Goal: Task Accomplishment & Management: Manage account settings

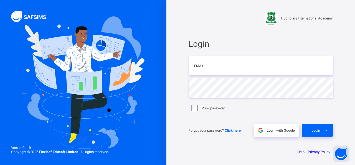
type input "**********"
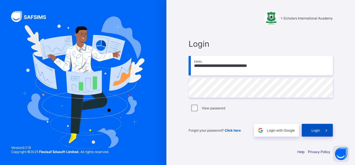
click at [318, 129] on span "Login" at bounding box center [316, 130] width 9 height 4
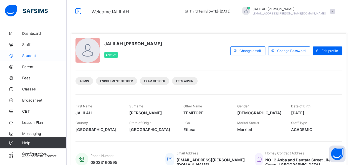
click at [33, 54] on span "Student" at bounding box center [44, 55] width 44 height 4
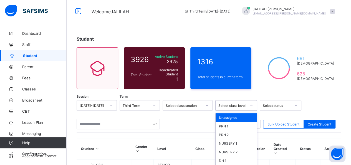
click at [250, 104] on div "option Unassigned focused, 1 of 46. 46 results available. Use Up and Down to ch…" at bounding box center [236, 105] width 42 height 11
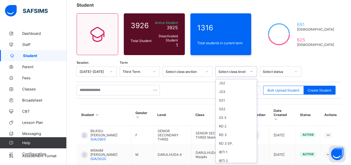
scroll to position [182, 0]
click at [220, 112] on div "SS 3" at bounding box center [236, 116] width 41 height 9
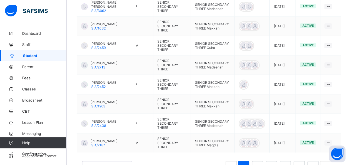
scroll to position [226, 0]
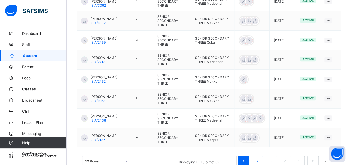
click at [259, 157] on link "2" at bounding box center [257, 160] width 5 height 7
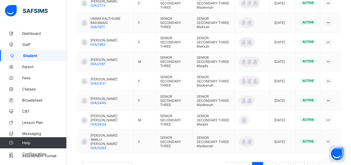
scroll to position [227, 0]
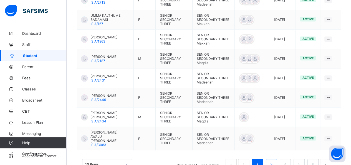
click at [274, 160] on link "3" at bounding box center [271, 163] width 5 height 7
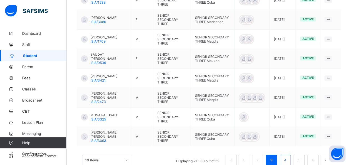
click at [287, 156] on link "4" at bounding box center [284, 159] width 5 height 7
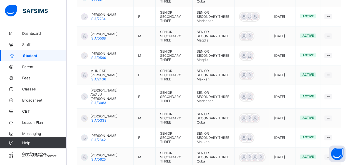
scroll to position [231, 0]
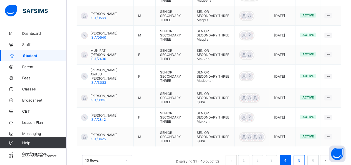
click at [302, 156] on link "5" at bounding box center [298, 159] width 5 height 7
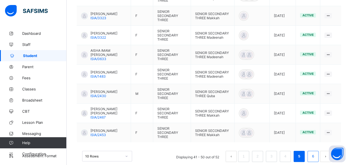
click at [315, 152] on link "6" at bounding box center [312, 155] width 5 height 7
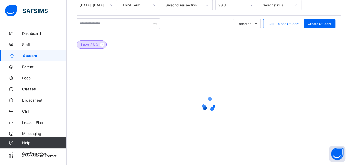
scroll to position [79, 0]
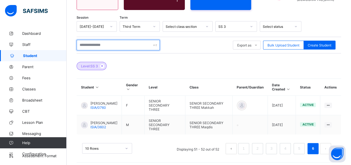
click at [96, 44] on input "text" at bounding box center [118, 45] width 83 height 11
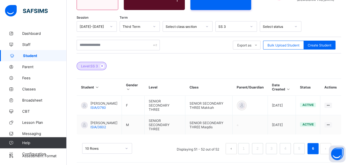
click at [253, 26] on icon at bounding box center [251, 27] width 3 height 6
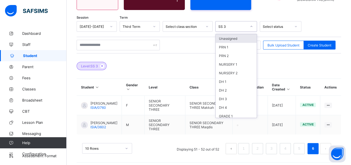
click at [230, 38] on div "Unassigned" at bounding box center [236, 38] width 41 height 9
click at [252, 26] on icon at bounding box center [251, 27] width 3 height 6
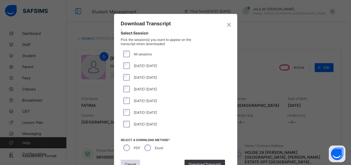
scroll to position [97, 0]
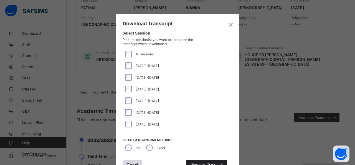
click at [210, 160] on div "Download Transcript" at bounding box center [206, 163] width 41 height 9
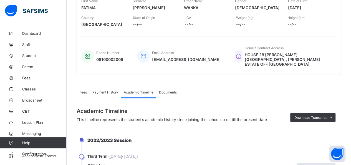
scroll to position [0, 0]
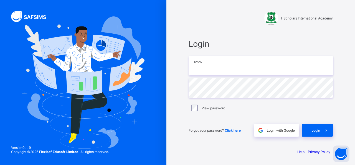
click at [205, 70] on input "email" at bounding box center [261, 65] width 144 height 19
type input "**********"
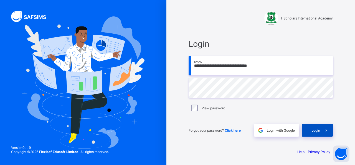
click at [315, 134] on div "Login" at bounding box center [317, 129] width 31 height 13
click at [322, 130] on span at bounding box center [326, 129] width 13 height 13
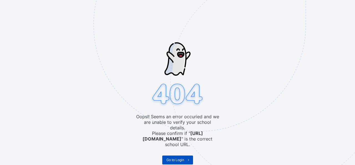
click at [172, 157] on span "Go to Login" at bounding box center [175, 159] width 18 height 4
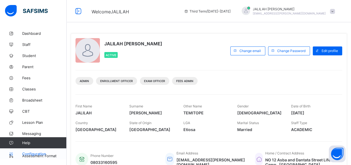
click at [36, 153] on span "Configuration" at bounding box center [44, 153] width 44 height 4
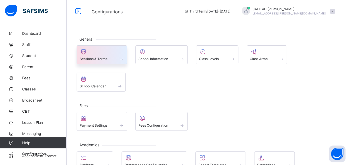
click at [121, 59] on span at bounding box center [121, 58] width 6 height 5
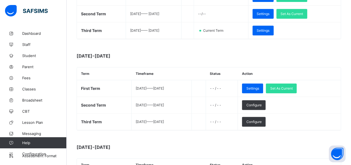
scroll to position [131, 0]
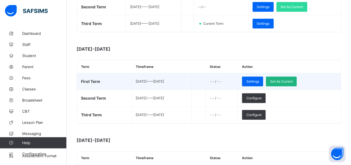
click at [292, 80] on span "Set As Current" at bounding box center [281, 81] width 22 height 4
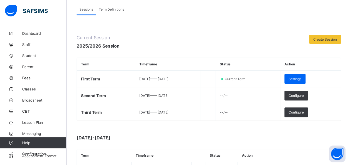
scroll to position [0, 0]
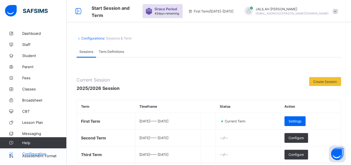
click at [31, 153] on span "Configuration" at bounding box center [44, 153] width 44 height 4
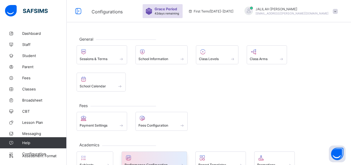
click at [150, 161] on span at bounding box center [155, 161] width 60 height 1
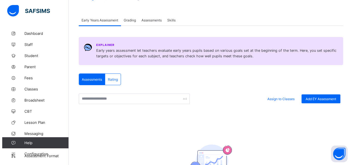
scroll to position [34, 0]
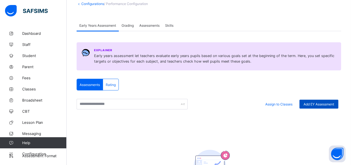
click at [311, 103] on span "Add EY Assessment" at bounding box center [319, 104] width 31 height 4
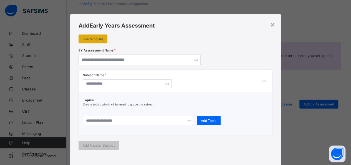
click at [92, 37] on span "Use template" at bounding box center [93, 39] width 21 height 4
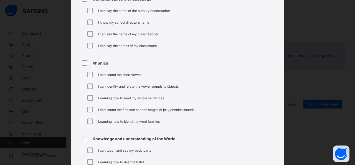
scroll to position [192, 0]
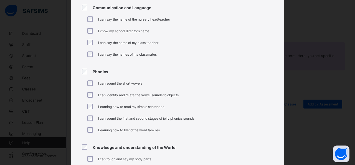
click at [313, 67] on div "× Early Years Assessment Template Numeracy I can identify my numbers from 0-25 …" at bounding box center [177, 82] width 355 height 165
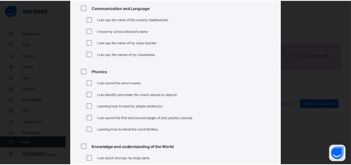
scroll to position [419, 0]
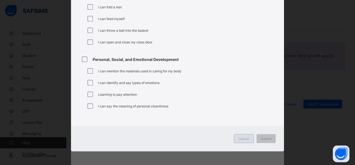
click at [239, 139] on span "Cancel" at bounding box center [243, 138] width 11 height 4
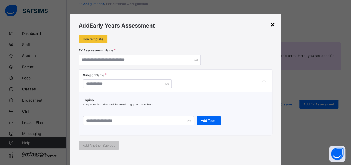
click at [271, 24] on div "×" at bounding box center [272, 23] width 5 height 9
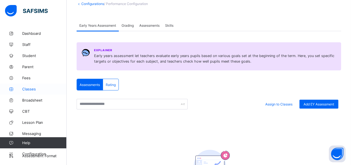
click at [32, 89] on span "Classes" at bounding box center [44, 89] width 44 height 4
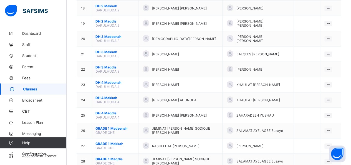
scroll to position [334, 0]
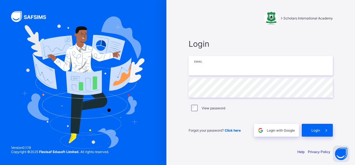
click at [218, 66] on input "email" at bounding box center [261, 65] width 144 height 19
type input "**********"
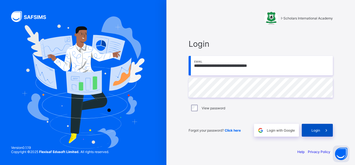
click at [315, 130] on span "Login" at bounding box center [316, 130] width 9 height 4
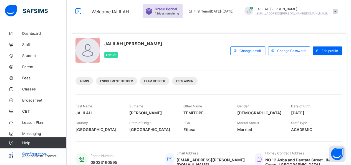
click at [27, 153] on span "Configuration" at bounding box center [44, 153] width 44 height 4
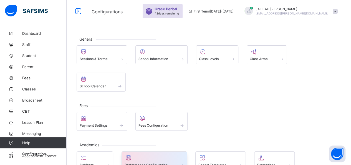
click at [144, 161] on span at bounding box center [155, 161] width 60 height 1
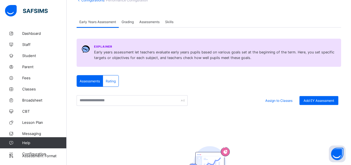
scroll to position [26, 0]
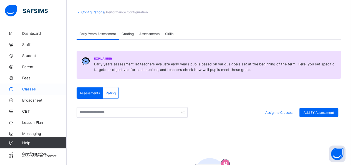
click at [28, 88] on span "Classes" at bounding box center [44, 89] width 44 height 4
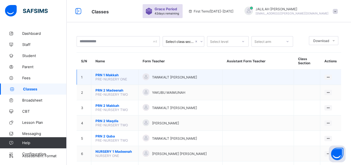
click at [114, 74] on span "PRN 1 Makkah" at bounding box center [114, 75] width 39 height 4
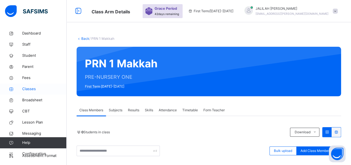
click at [28, 89] on span "Classes" at bounding box center [44, 89] width 44 height 6
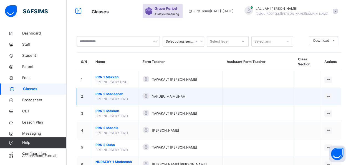
click at [109, 97] on span "PRE-NURSERY TWO" at bounding box center [111, 99] width 32 height 4
click at [113, 93] on span "PRN 2 Madeenah" at bounding box center [114, 93] width 39 height 5
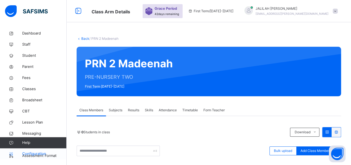
click at [36, 154] on span "Configuration" at bounding box center [44, 154] width 44 height 6
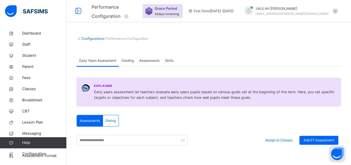
click at [94, 37] on link "Configurations" at bounding box center [92, 38] width 23 height 4
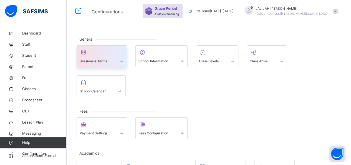
click at [105, 59] on span "Sessions & Terms" at bounding box center [94, 61] width 28 height 5
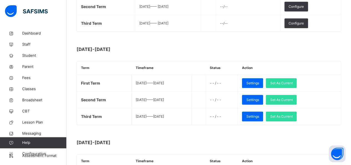
scroll to position [135, 0]
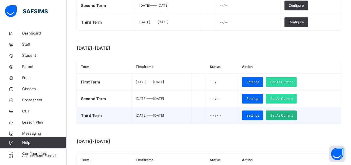
click at [289, 114] on span "Set As Current" at bounding box center [281, 115] width 22 height 5
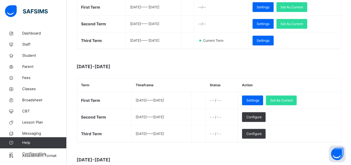
scroll to position [123, 0]
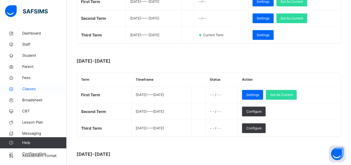
click at [28, 88] on span "Classes" at bounding box center [44, 89] width 44 height 6
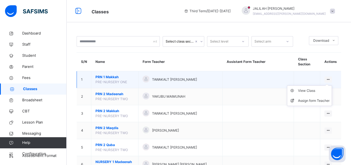
click at [330, 79] on icon at bounding box center [328, 79] width 5 height 4
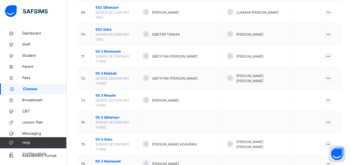
scroll to position [1343, 0]
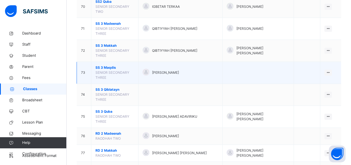
click at [109, 65] on span "SS 3 Maqdis" at bounding box center [114, 67] width 39 height 5
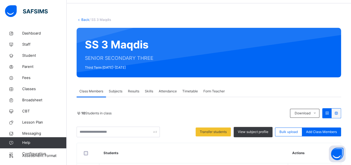
scroll to position [11, 0]
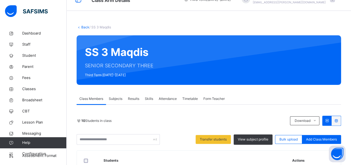
click at [83, 26] on link "Back" at bounding box center [85, 27] width 8 height 4
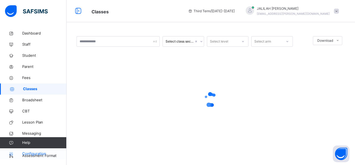
click at [33, 153] on span "Configuration" at bounding box center [44, 154] width 44 height 6
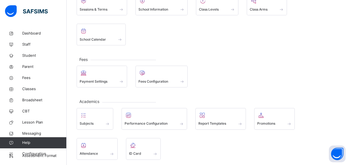
scroll to position [57, 0]
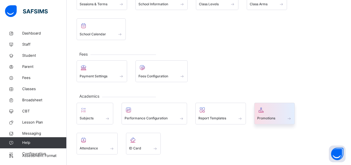
click at [266, 105] on div at bounding box center [274, 109] width 35 height 8
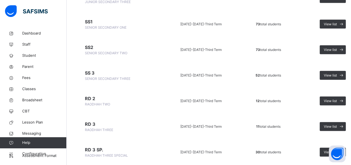
scroll to position [625, 0]
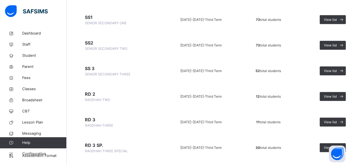
click at [92, 67] on span "SS 3" at bounding box center [119, 68] width 69 height 7
click at [329, 70] on span "View list" at bounding box center [330, 70] width 13 height 5
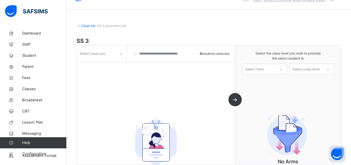
scroll to position [6, 0]
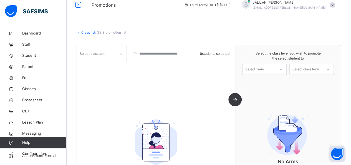
click at [122, 54] on icon at bounding box center [121, 54] width 3 height 6
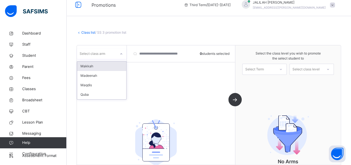
click at [108, 67] on div "Makkah" at bounding box center [101, 65] width 49 height 9
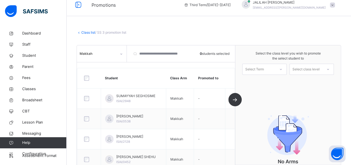
click at [88, 31] on link "Class list" at bounding box center [88, 32] width 14 height 4
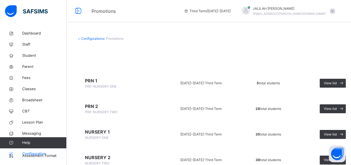
click at [33, 152] on span "Configuration" at bounding box center [44, 154] width 44 height 6
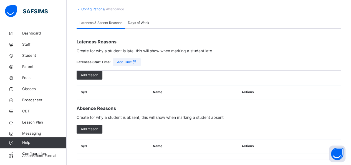
scroll to position [31, 0]
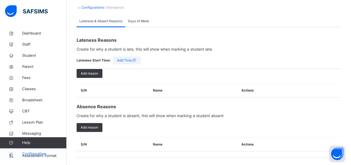
click at [35, 153] on span "Configuration" at bounding box center [44, 154] width 44 height 6
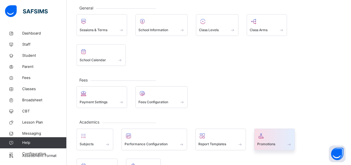
click at [267, 131] on div at bounding box center [274, 135] width 35 height 8
